Goal: Task Accomplishment & Management: Manage account settings

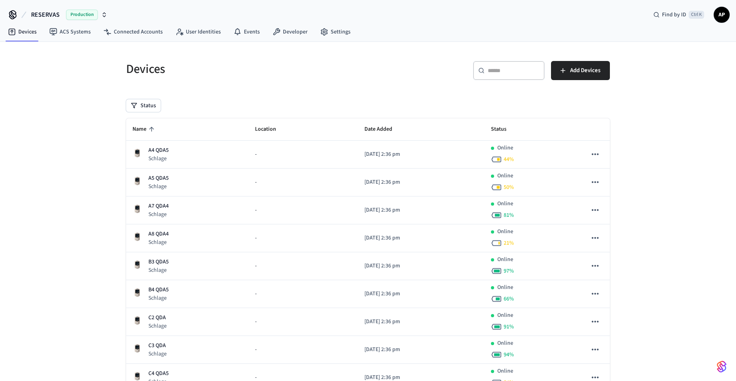
click at [154, 125] on span "Name" at bounding box center [145, 129] width 24 height 12
click at [148, 127] on icon "sticky table" at bounding box center [151, 128] width 7 height 7
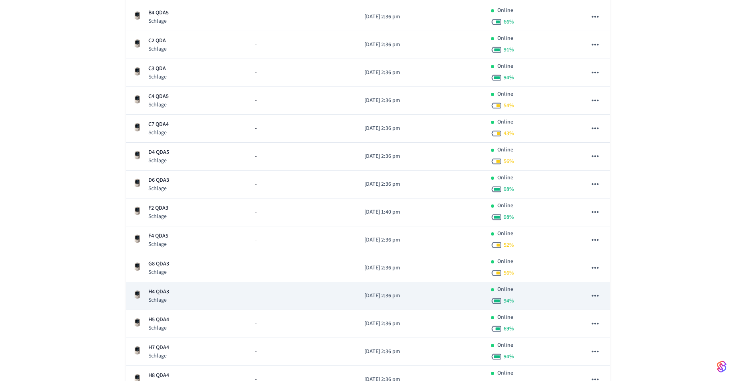
scroll to position [279, 0]
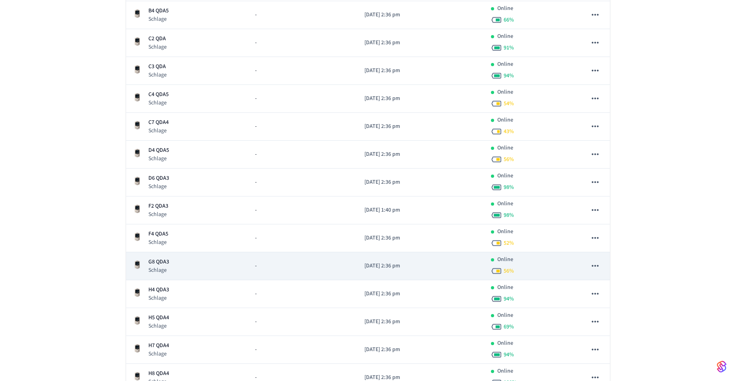
click at [158, 263] on p "G8 QDA3" at bounding box center [158, 262] width 21 height 8
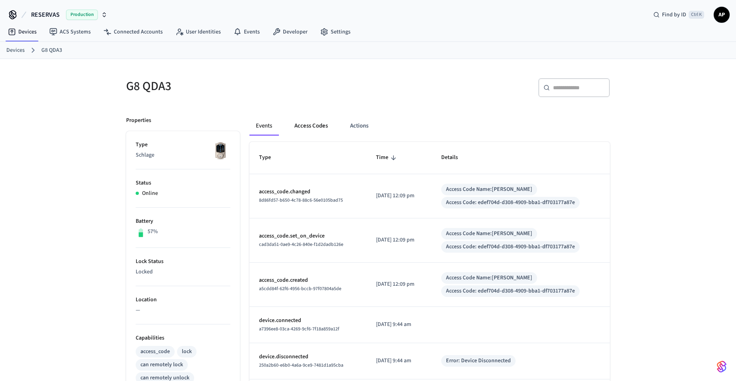
click at [308, 124] on button "Access Codes" at bounding box center [311, 125] width 46 height 19
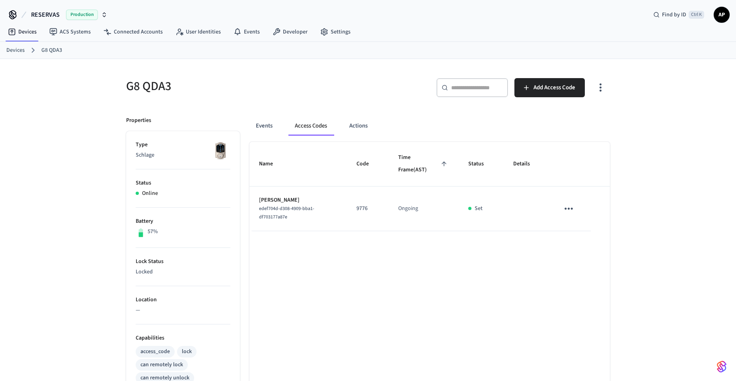
click at [9, 48] on link "Devices" at bounding box center [15, 50] width 18 height 8
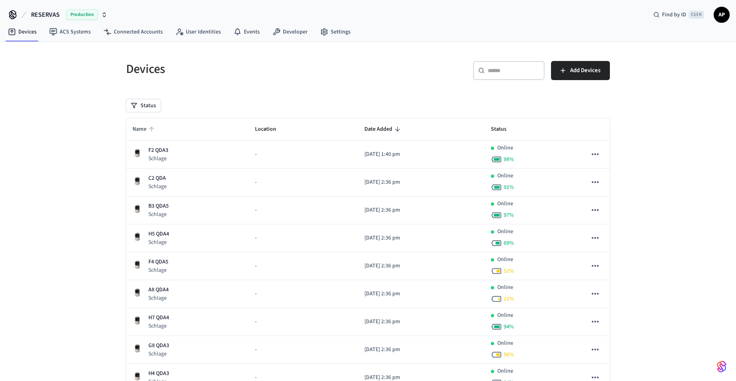
click at [149, 133] on span "Name" at bounding box center [145, 129] width 24 height 12
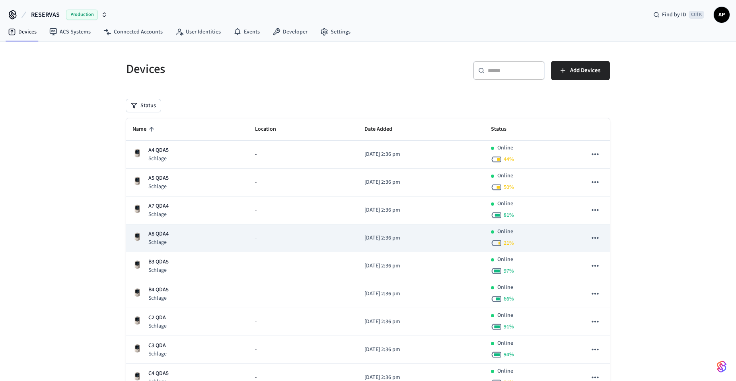
click at [168, 241] on p "Schlage" at bounding box center [158, 242] width 20 height 8
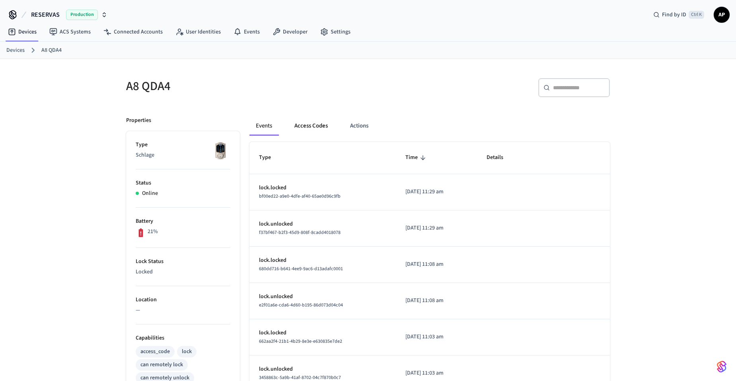
click at [318, 125] on button "Access Codes" at bounding box center [311, 125] width 46 height 19
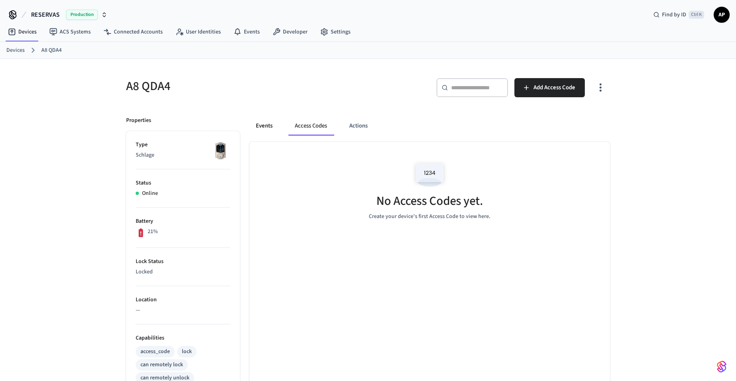
click at [269, 125] on button "Events" at bounding box center [264, 125] width 29 height 19
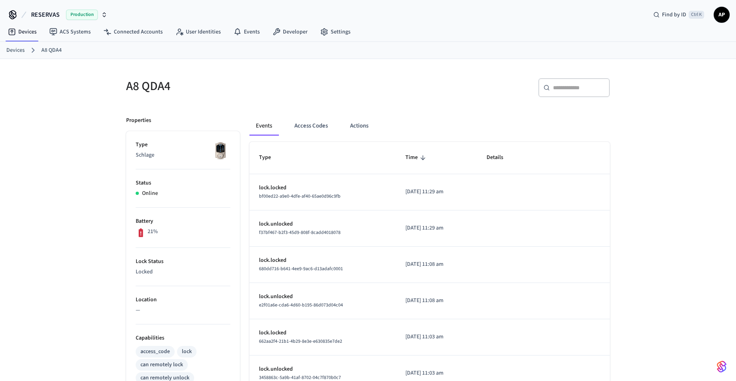
click at [12, 50] on link "Devices" at bounding box center [15, 50] width 18 height 8
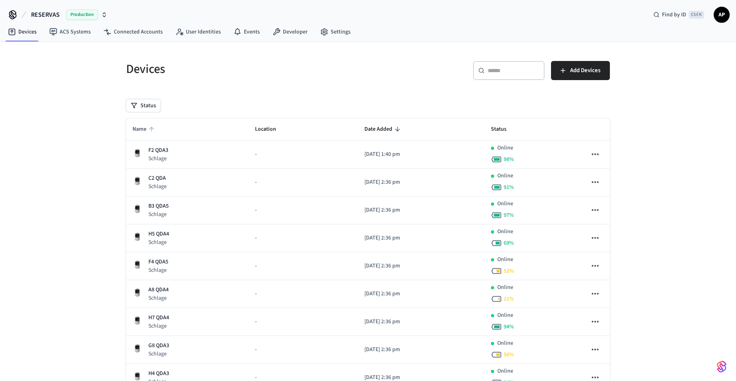
click at [143, 132] on span "Name" at bounding box center [145, 129] width 24 height 12
click at [146, 130] on span "Name" at bounding box center [145, 129] width 24 height 12
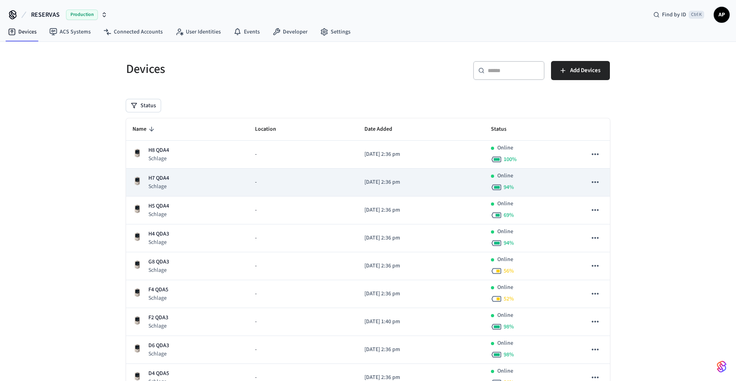
click at [169, 180] on p "H7 QDA4" at bounding box center [158, 178] width 21 height 8
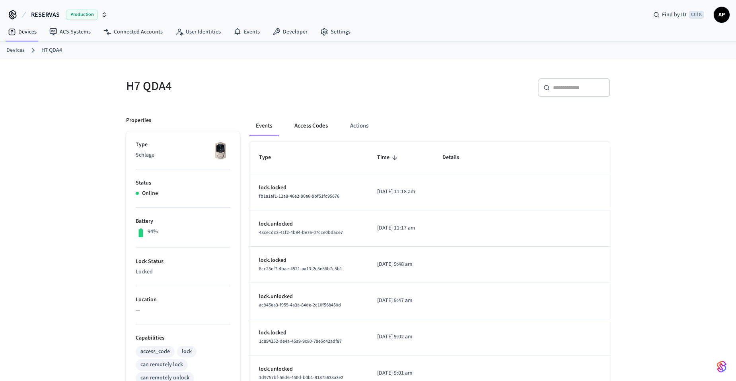
click at [306, 127] on button "Access Codes" at bounding box center [311, 125] width 46 height 19
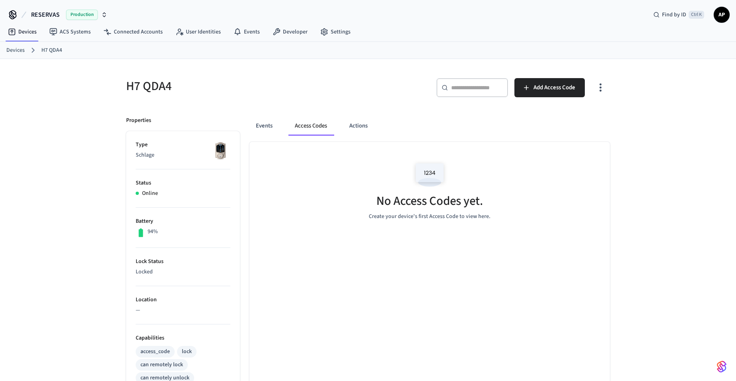
click at [10, 49] on link "Devices" at bounding box center [15, 50] width 18 height 8
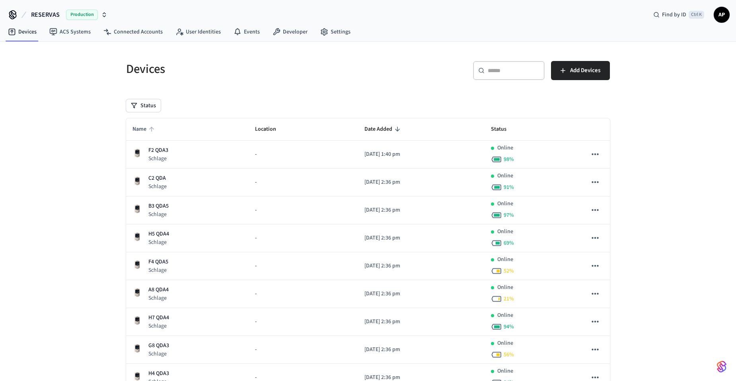
click at [137, 128] on span "Name" at bounding box center [145, 129] width 24 height 12
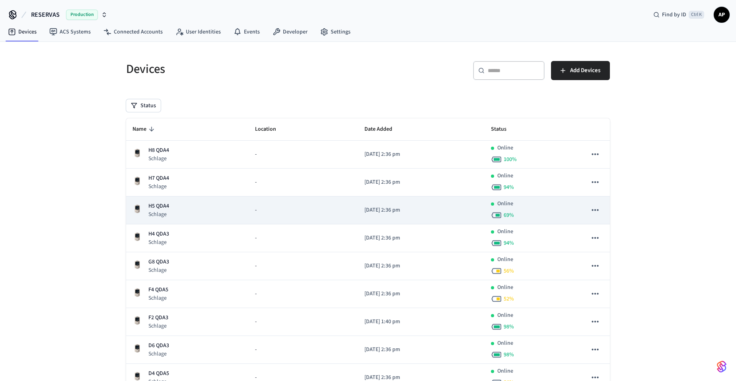
click at [154, 215] on p "Schlage" at bounding box center [158, 214] width 21 height 8
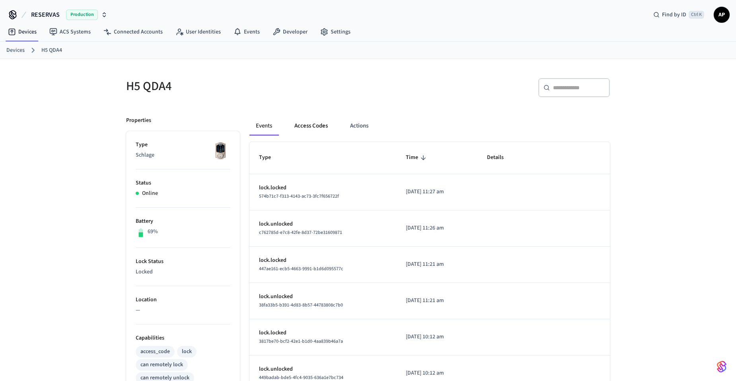
click at [311, 128] on button "Access Codes" at bounding box center [311, 125] width 46 height 19
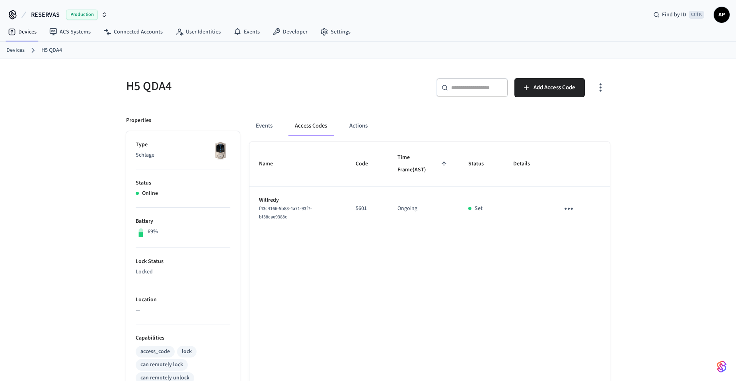
click at [566, 208] on icon "sticky table" at bounding box center [569, 208] width 8 height 2
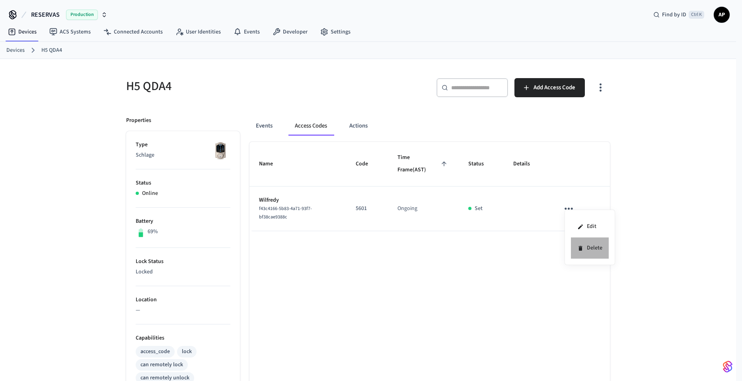
click at [590, 251] on li "Delete" at bounding box center [590, 247] width 38 height 21
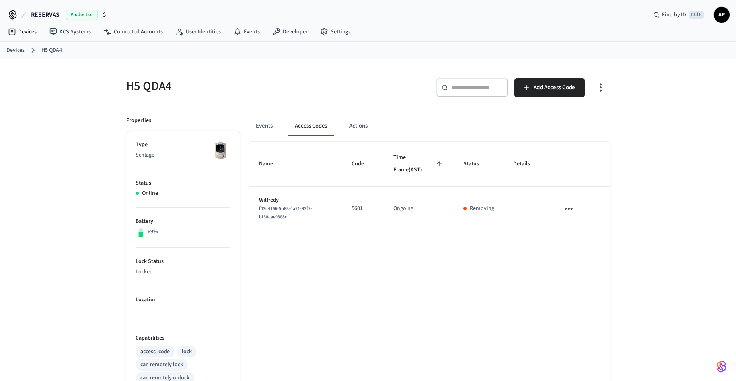
click at [18, 51] on link "Devices" at bounding box center [15, 50] width 18 height 8
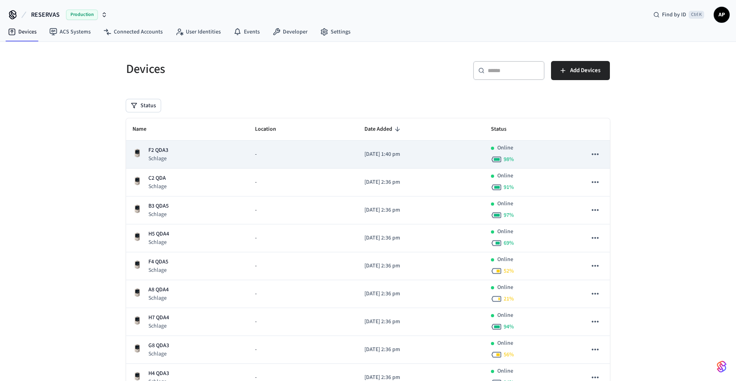
click at [160, 151] on p "F2 QDA3" at bounding box center [158, 150] width 20 height 8
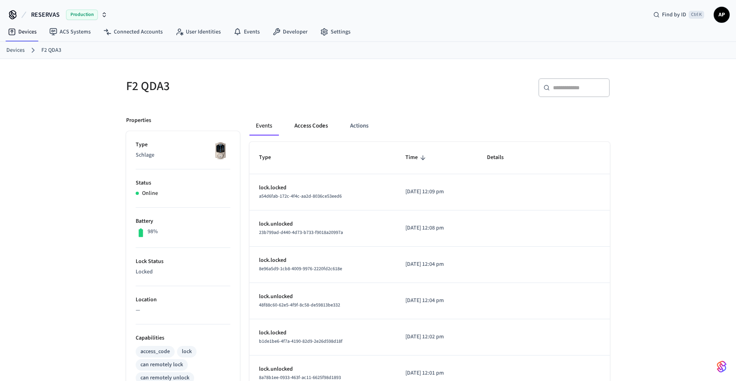
click at [312, 124] on button "Access Codes" at bounding box center [311, 125] width 46 height 19
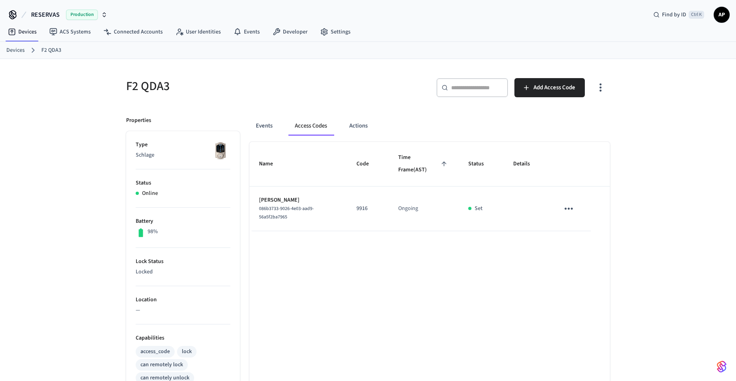
click at [565, 209] on icon "sticky table" at bounding box center [569, 208] width 12 height 12
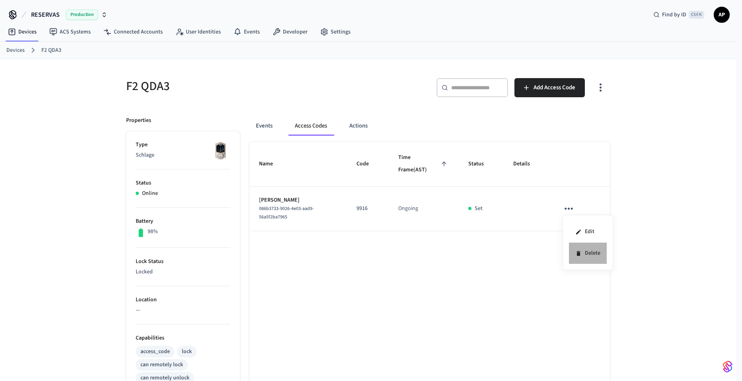
click at [582, 254] on li "Delete" at bounding box center [588, 252] width 38 height 21
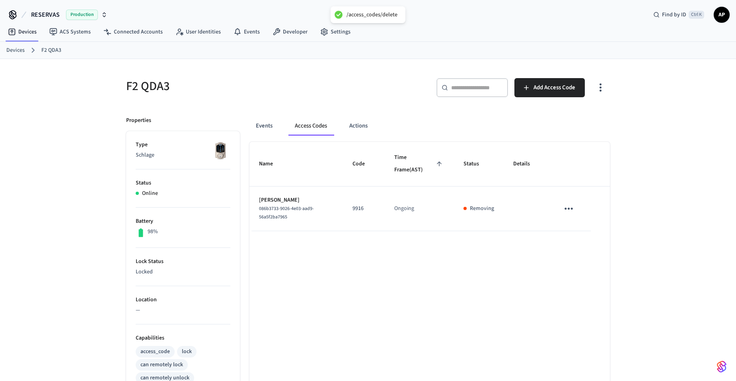
click at [18, 49] on link "Devices" at bounding box center [15, 50] width 18 height 8
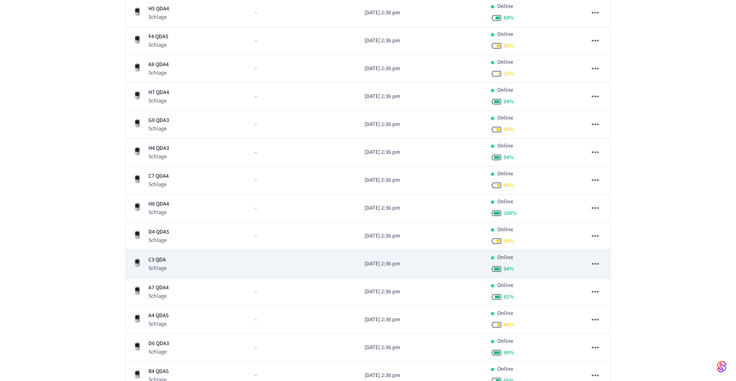
scroll to position [239, 0]
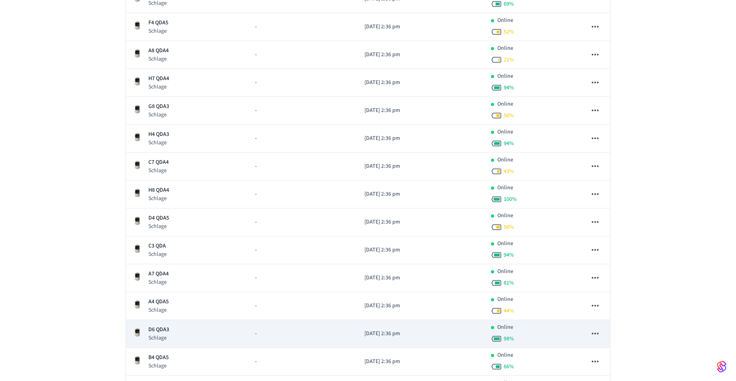
click at [161, 335] on p "Schlage" at bounding box center [158, 338] width 21 height 8
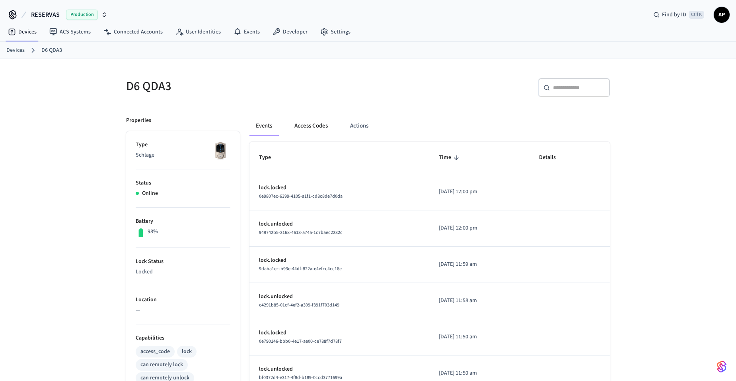
click at [309, 123] on button "Access Codes" at bounding box center [311, 125] width 46 height 19
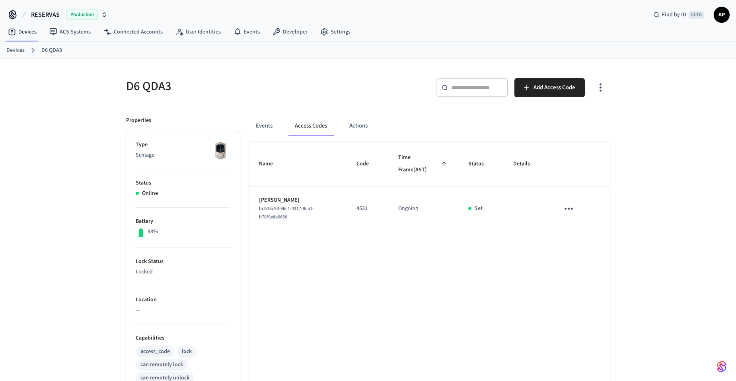
click at [572, 206] on icon "sticky table" at bounding box center [569, 208] width 12 height 12
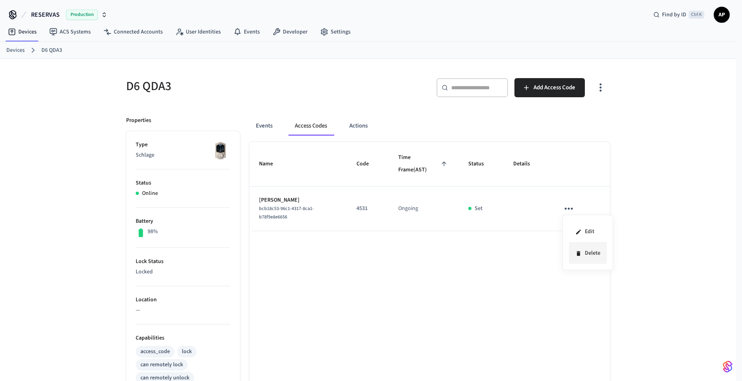
click at [583, 252] on li "Delete" at bounding box center [588, 252] width 38 height 21
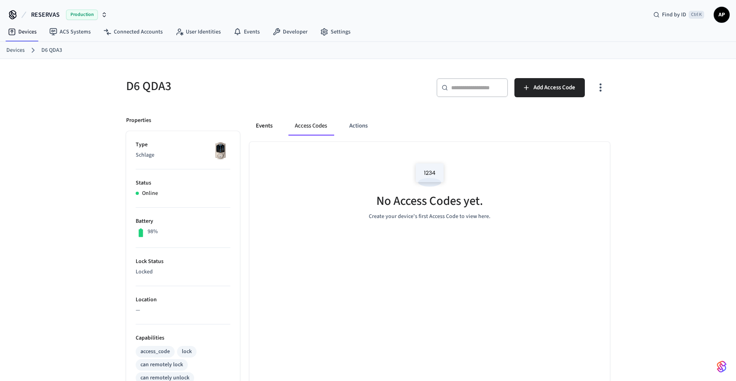
click at [269, 124] on button "Events" at bounding box center [264, 125] width 29 height 19
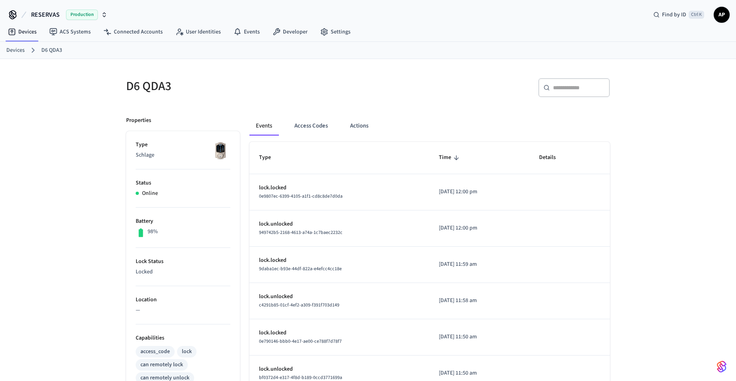
click at [10, 45] on ol "Devices D6 QDA3" at bounding box center [371, 50] width 730 height 10
click at [14, 49] on link "Devices" at bounding box center [15, 50] width 18 height 8
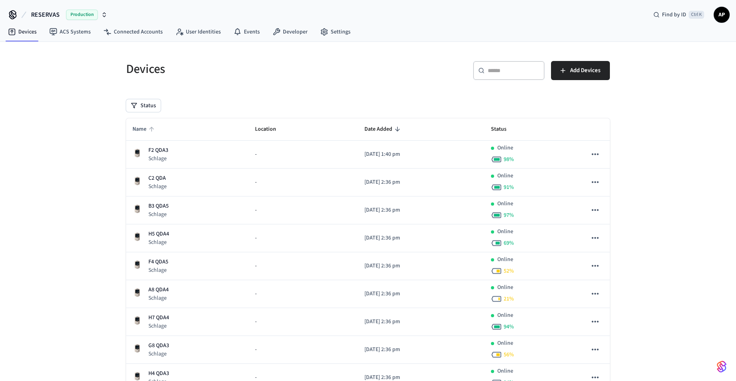
click at [137, 134] on span "Name" at bounding box center [145, 129] width 24 height 12
